Goal: Go to known website: Access a specific website the user already knows

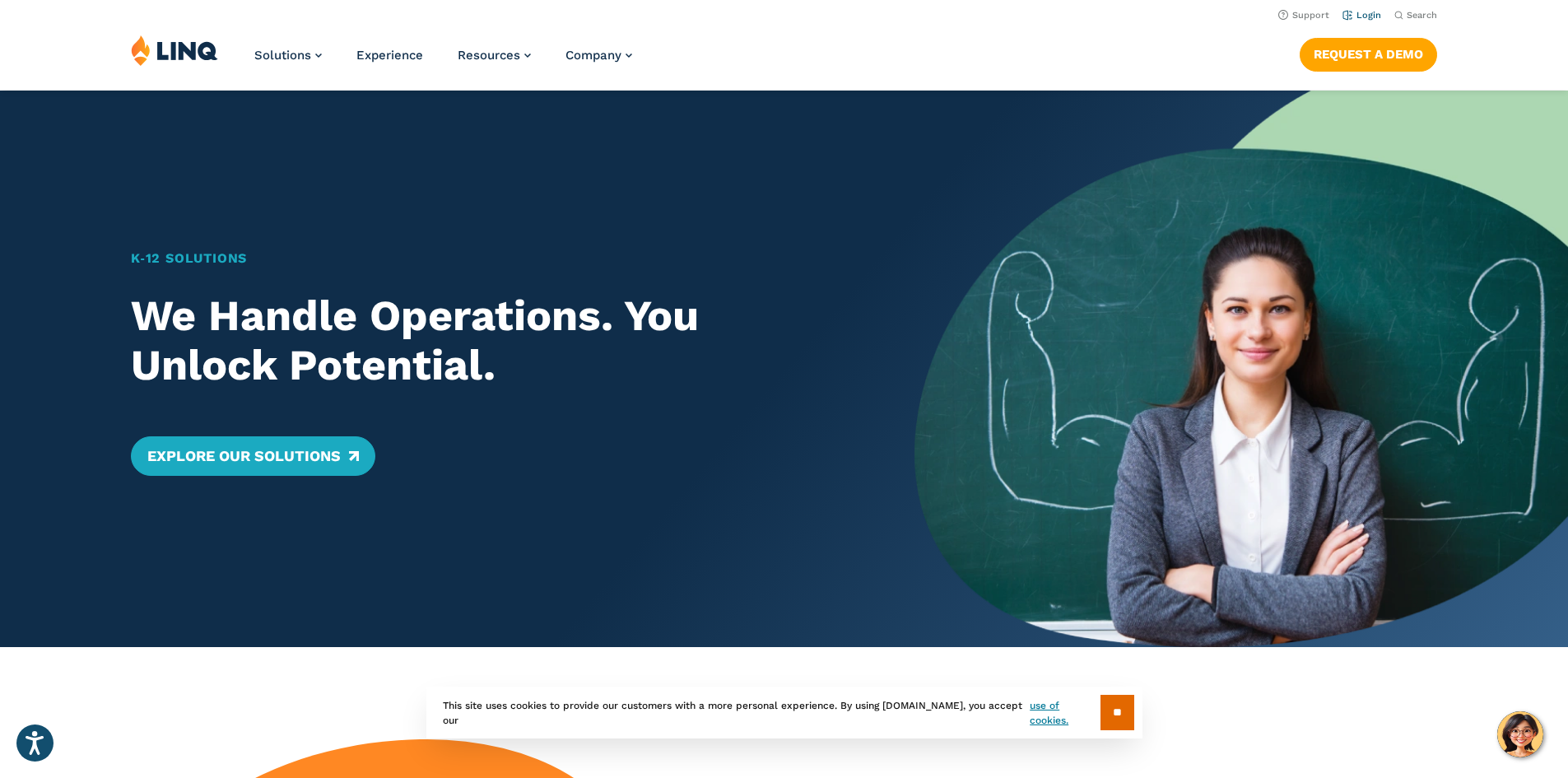
click at [1365, 17] on link "Login" at bounding box center [1361, 15] width 39 height 11
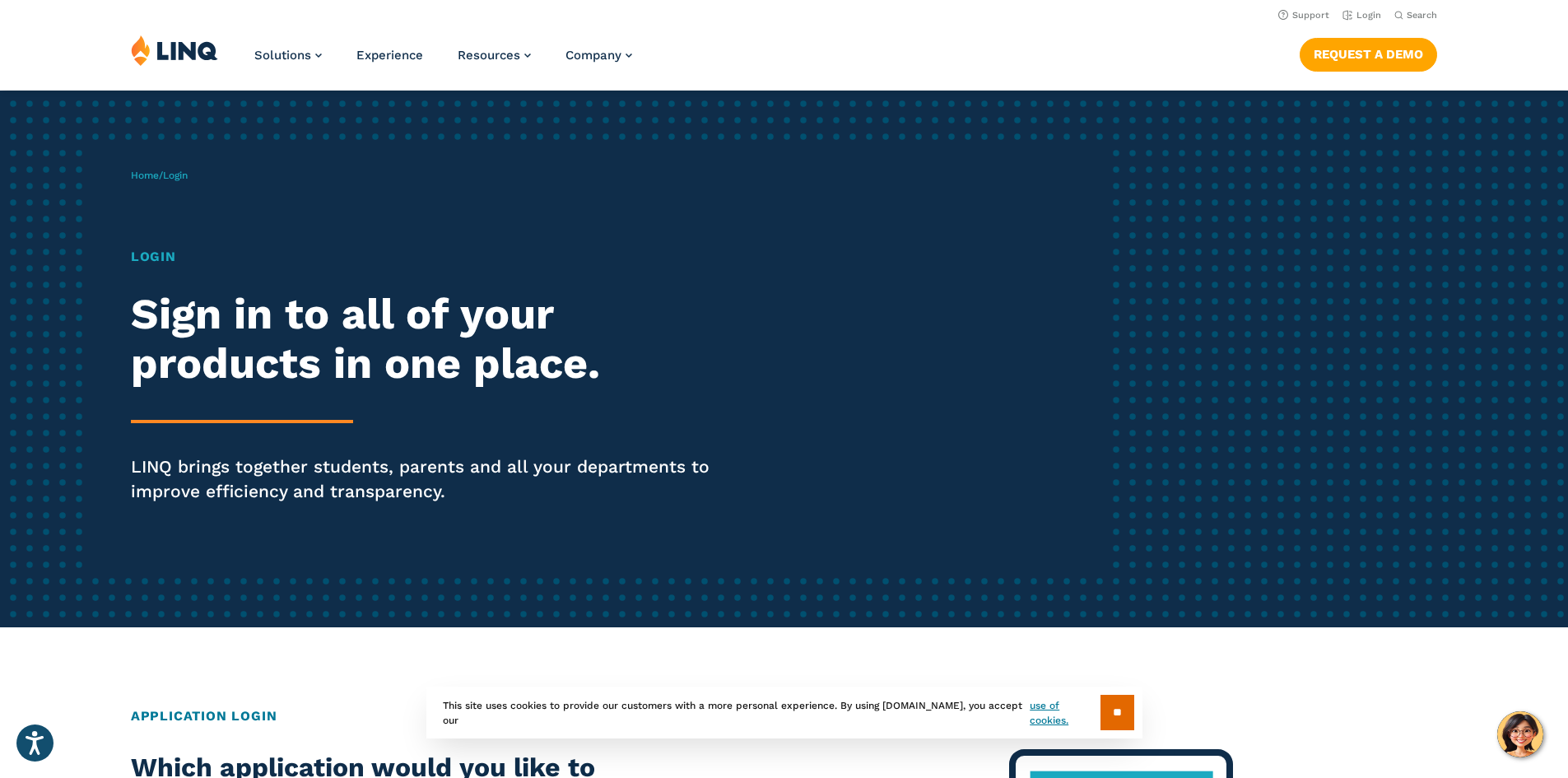
click at [183, 48] on img at bounding box center [174, 50] width 87 height 31
